Goal: Navigation & Orientation: Go to known website

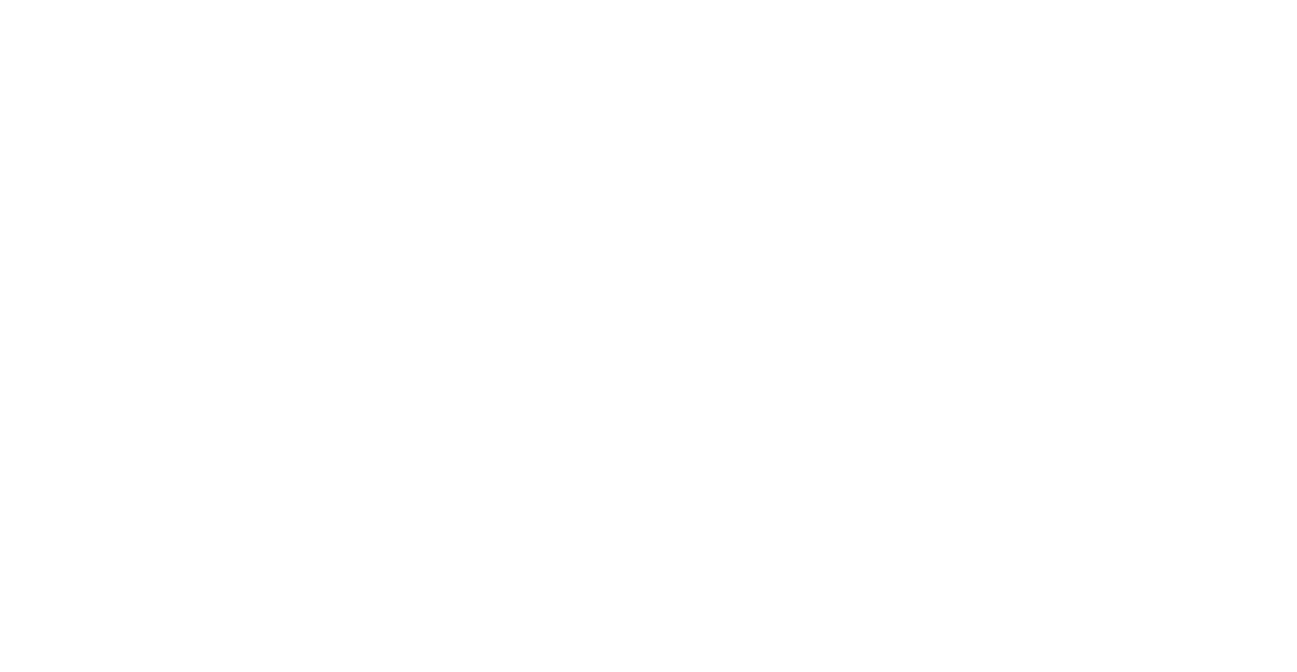
click at [0, 0] on html at bounding box center [0, 0] width 0 height 0
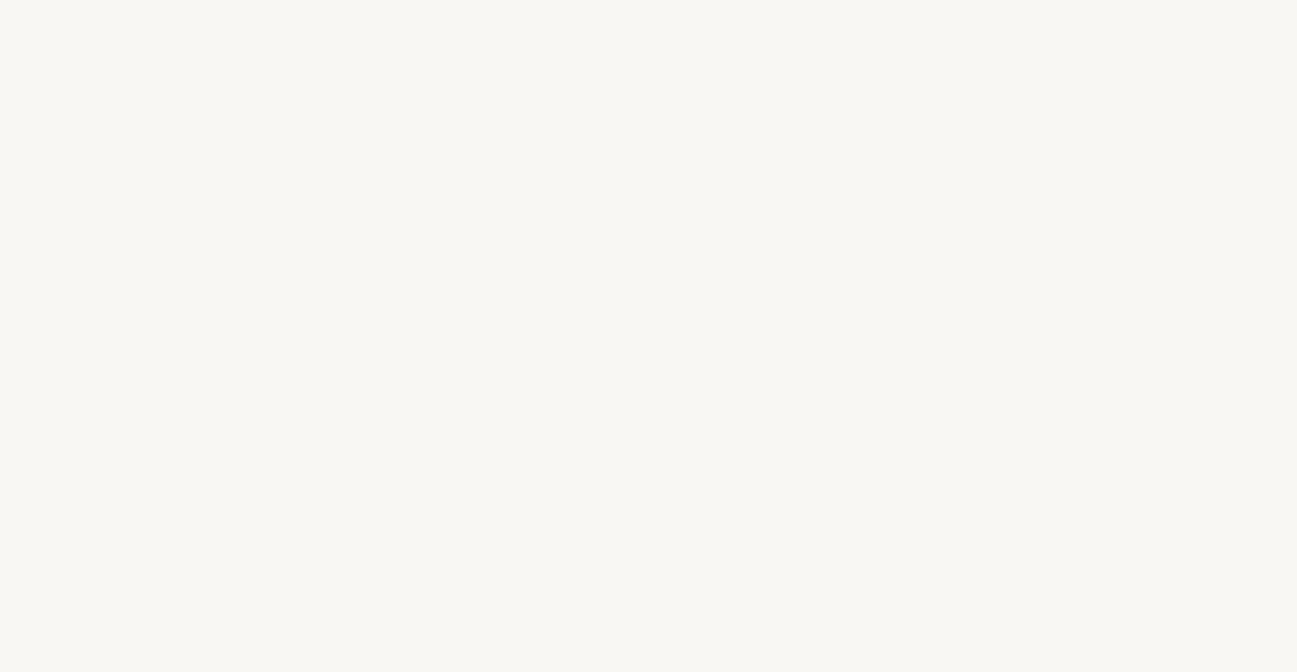
select select "FR"
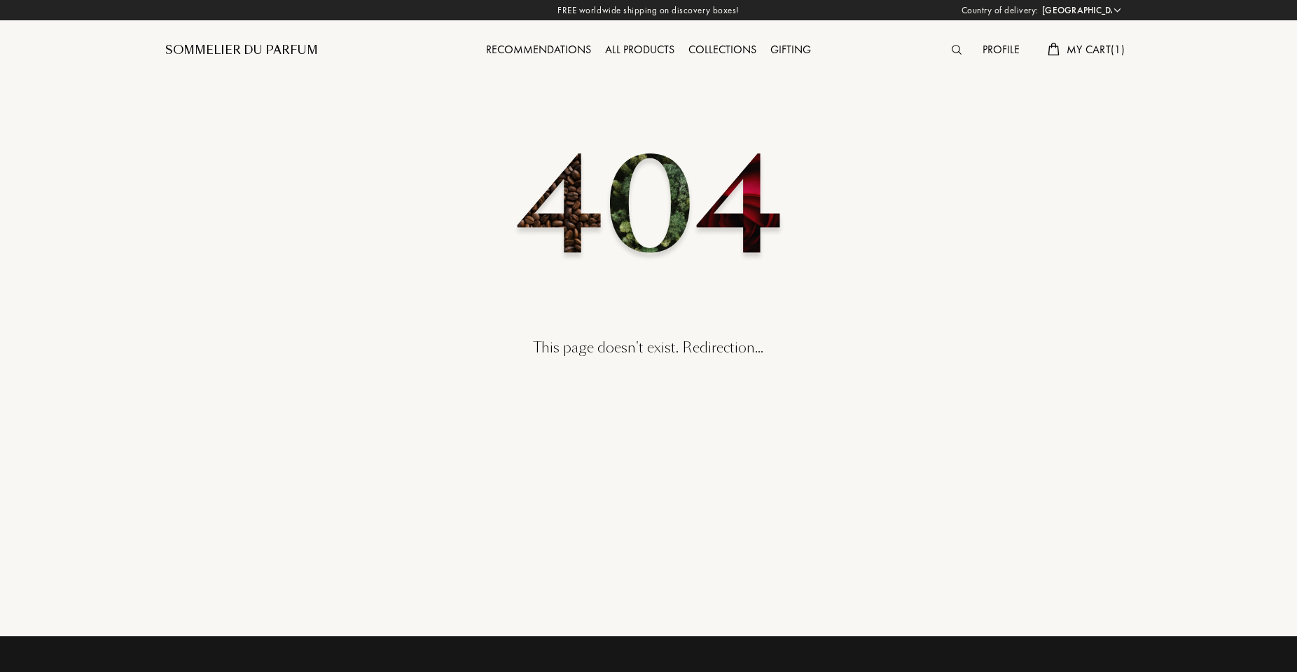
select select "FR"
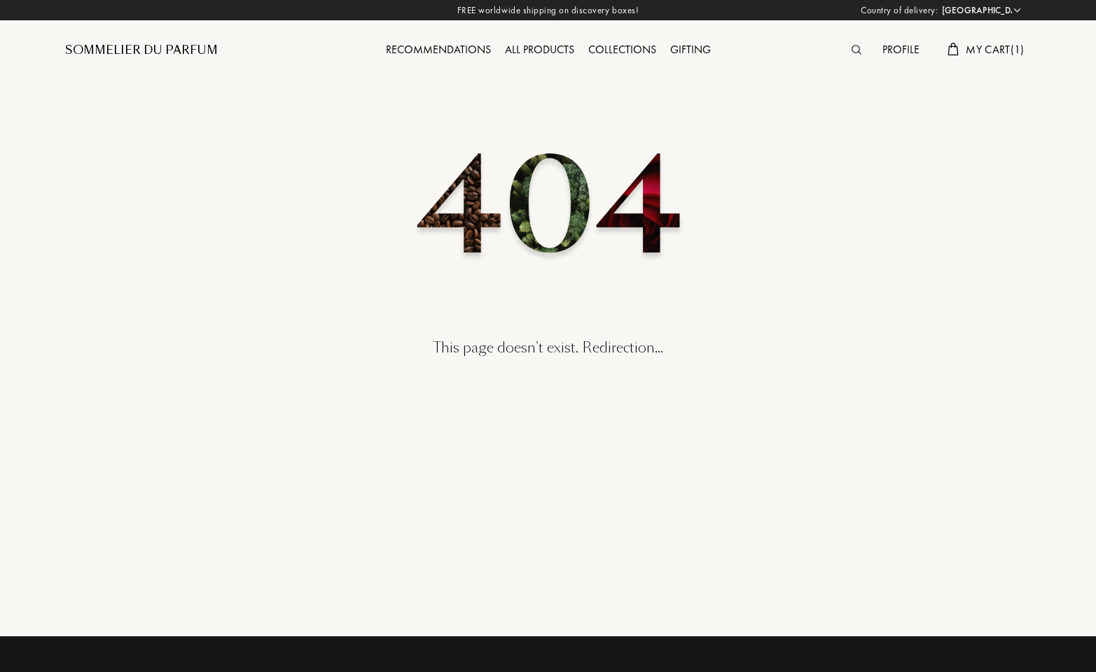
select select "FR"
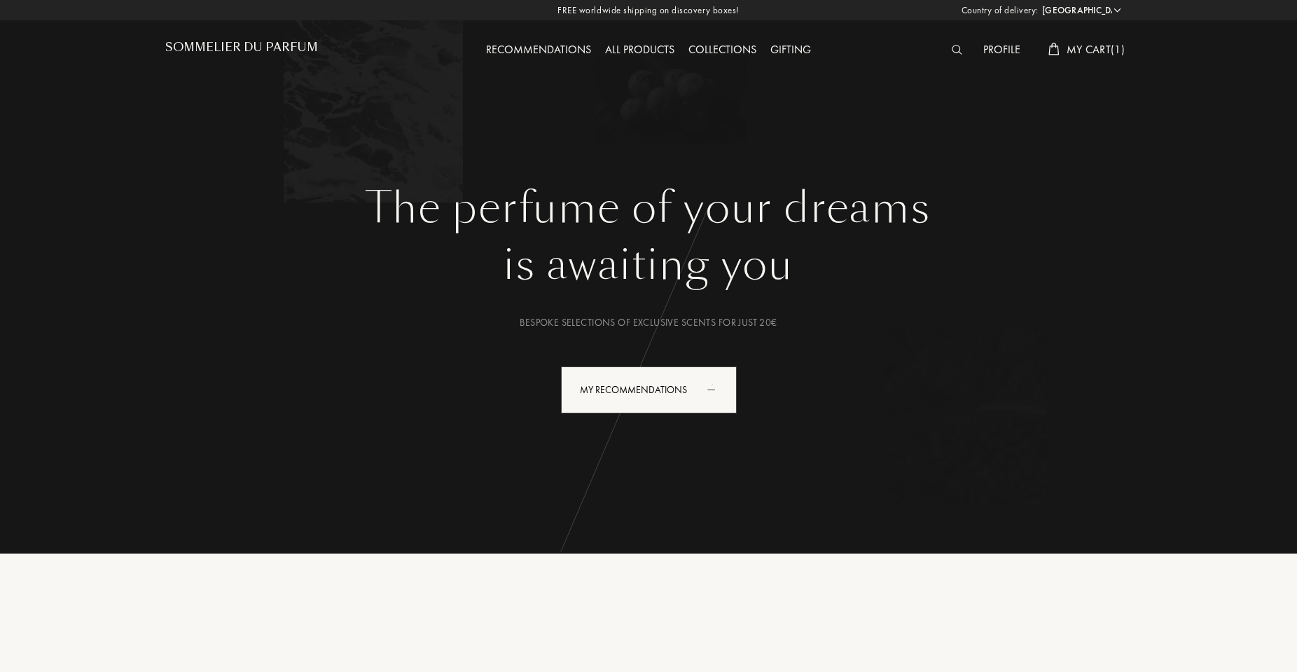
select select "FR"
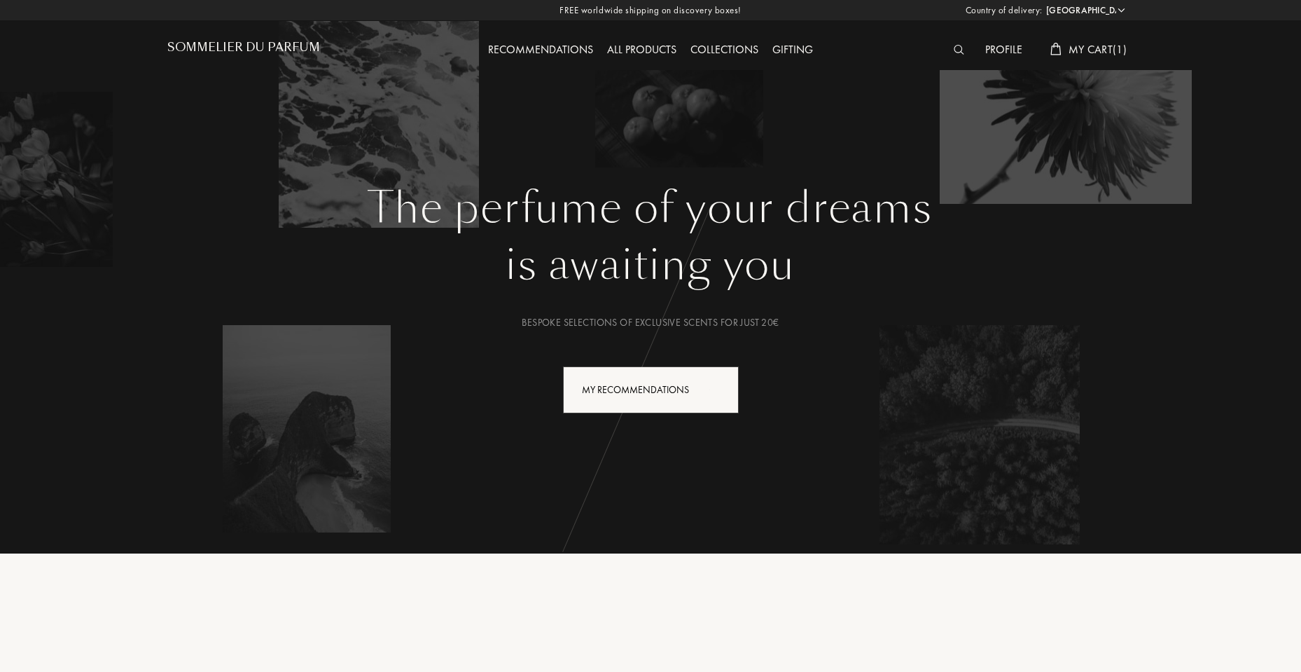
select select "FR"
